Goal: Check status: Check status

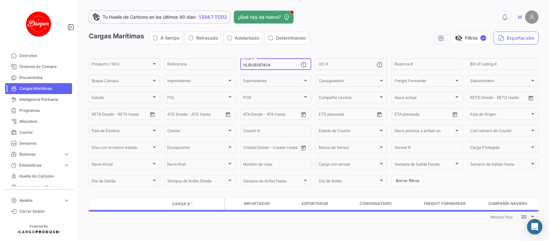
drag, startPoint x: 271, startPoint y: 61, endPoint x: 279, endPoint y: 64, distance: 8.4
click at [279, 64] on div "HLBU9387404 Carga #" at bounding box center [272, 63] width 58 height 13
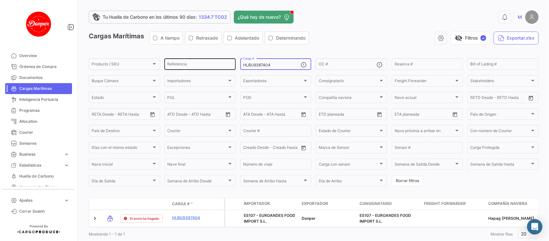
drag, startPoint x: 279, startPoint y: 64, endPoint x: 191, endPoint y: 62, distance: 88.2
click at [0, 0] on div "Producto / SKU Producto / SKU Referencia HLBU9387404 Carga # OC # Reserva # Bil…" at bounding box center [0, 0] width 0 height 0
paste input "SEGU90271"
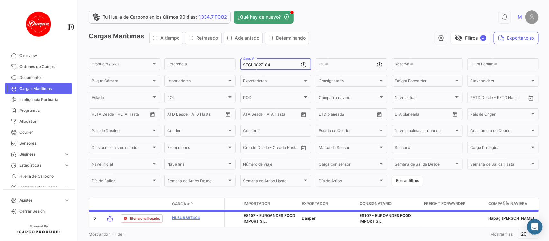
scroll to position [21, 0]
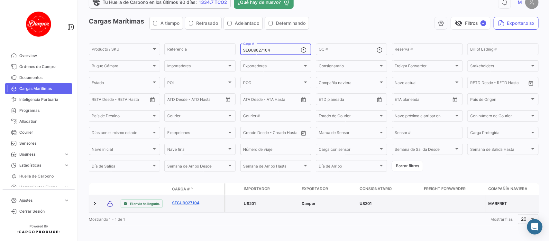
type input "SEGU9027104"
click at [190, 200] on link "SEGU9027104" at bounding box center [188, 203] width 33 height 6
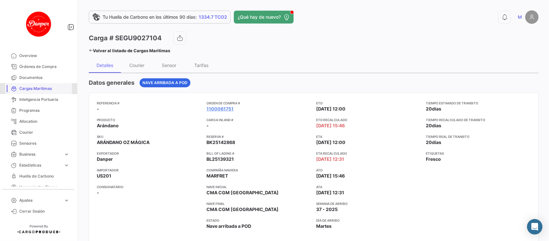
click at [40, 86] on span "Cargas Marítimas" at bounding box center [44, 89] width 50 height 6
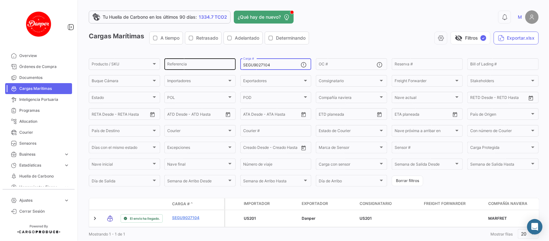
drag, startPoint x: 276, startPoint y: 66, endPoint x: 188, endPoint y: 64, distance: 88.2
click at [0, 0] on div "Producto / SKU Producto / SKU Referencia SEGU9027104 Carga # OC # Reserva # Bil…" at bounding box center [0, 0] width 0 height 0
paste input "FBIU5314379"
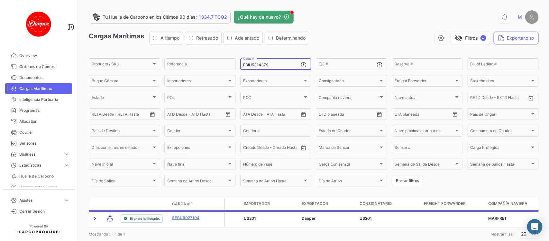
scroll to position [21, 0]
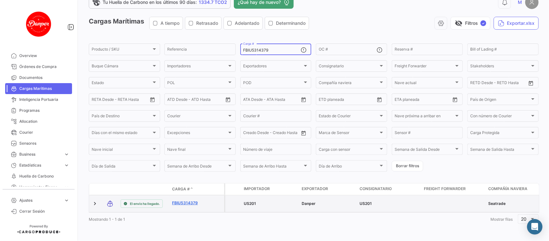
type input "FBIU5314379"
click at [189, 200] on link "FBIU5314379" at bounding box center [188, 203] width 33 height 6
